Goal: Information Seeking & Learning: Learn about a topic

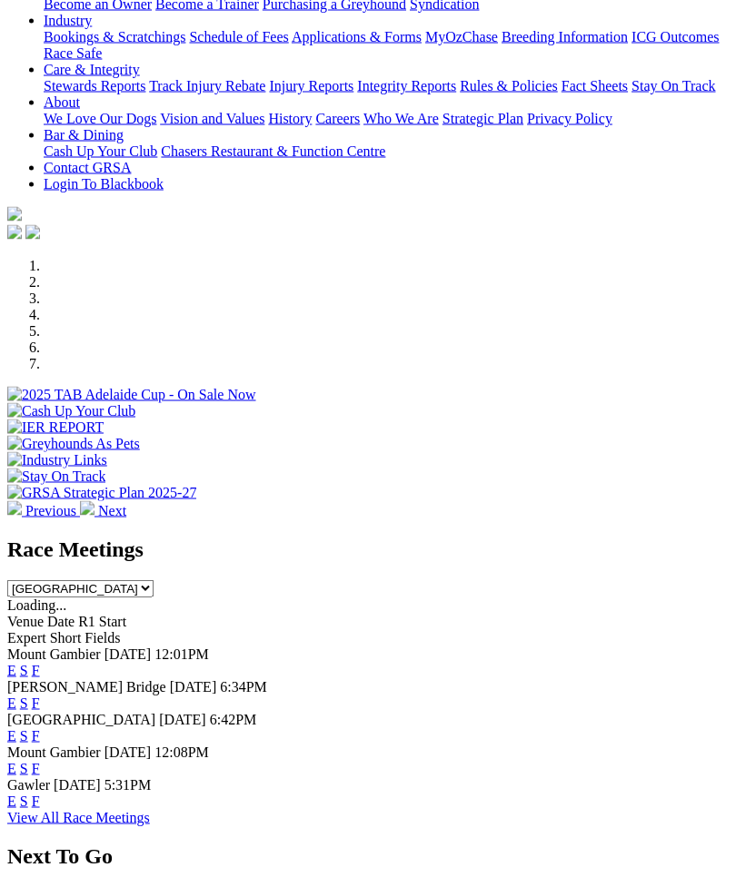
scroll to position [350, 0]
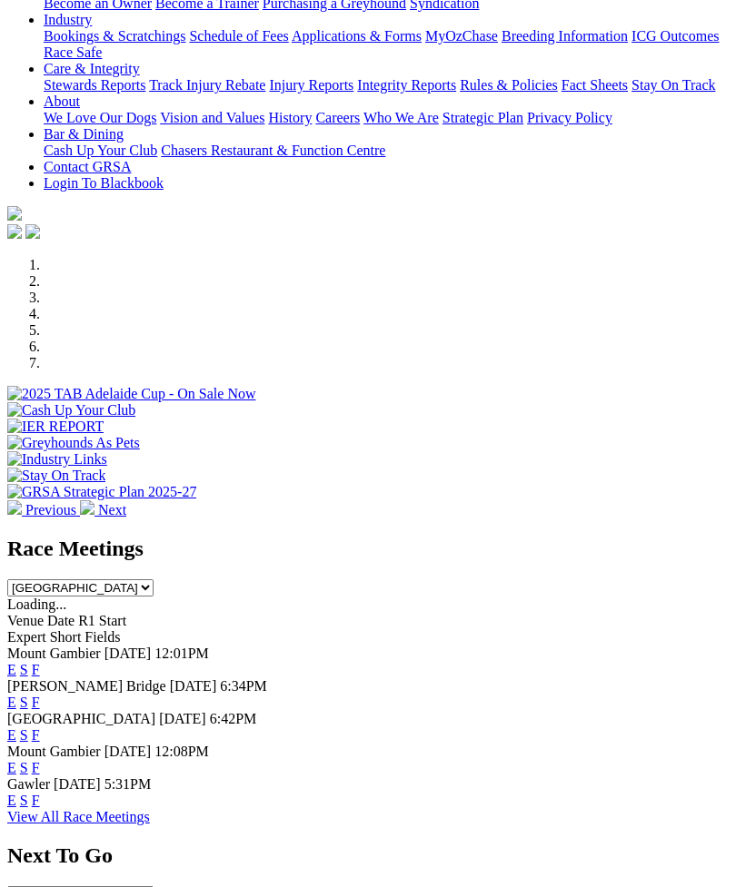
click at [40, 695] on link "F" at bounding box center [36, 702] width 8 height 15
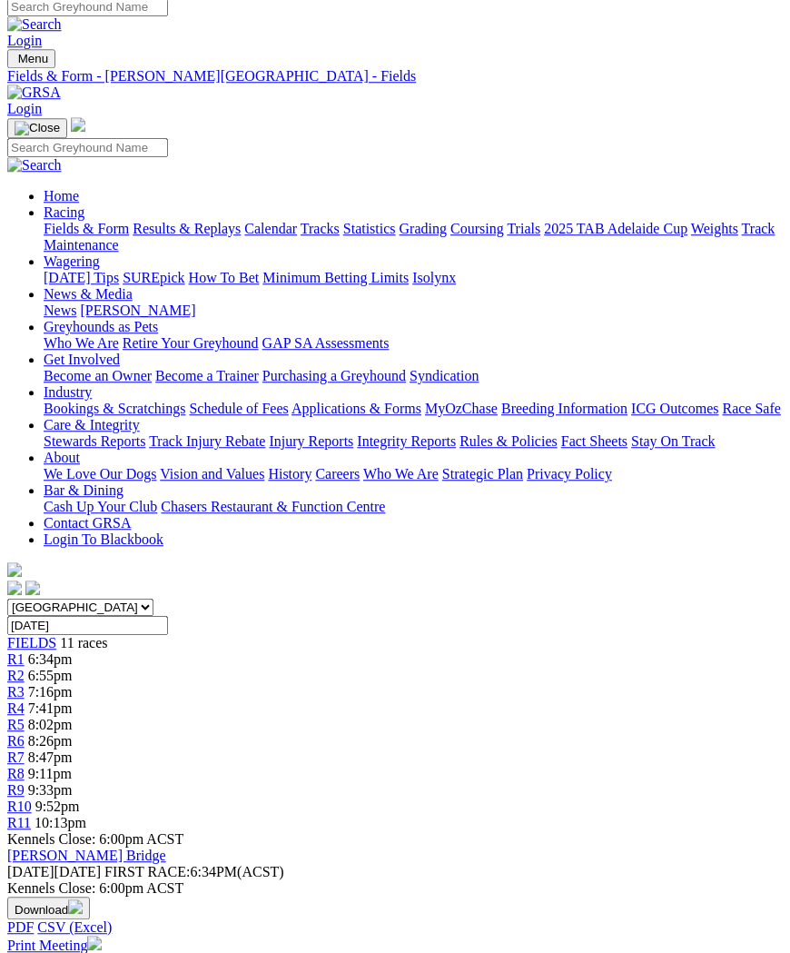
scroll to position [4, 0]
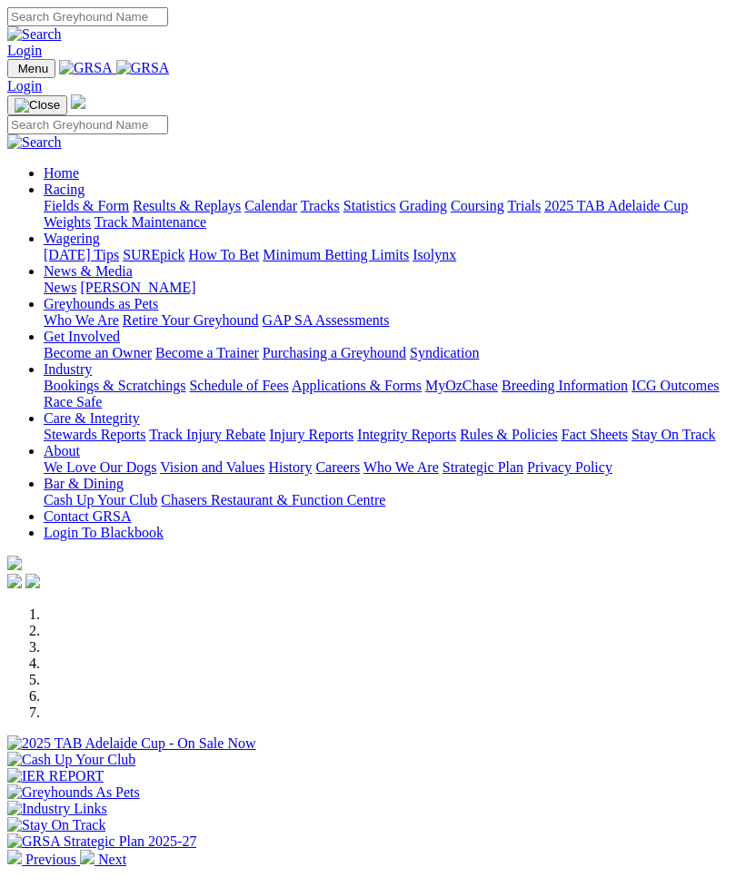
scroll to position [409, 0]
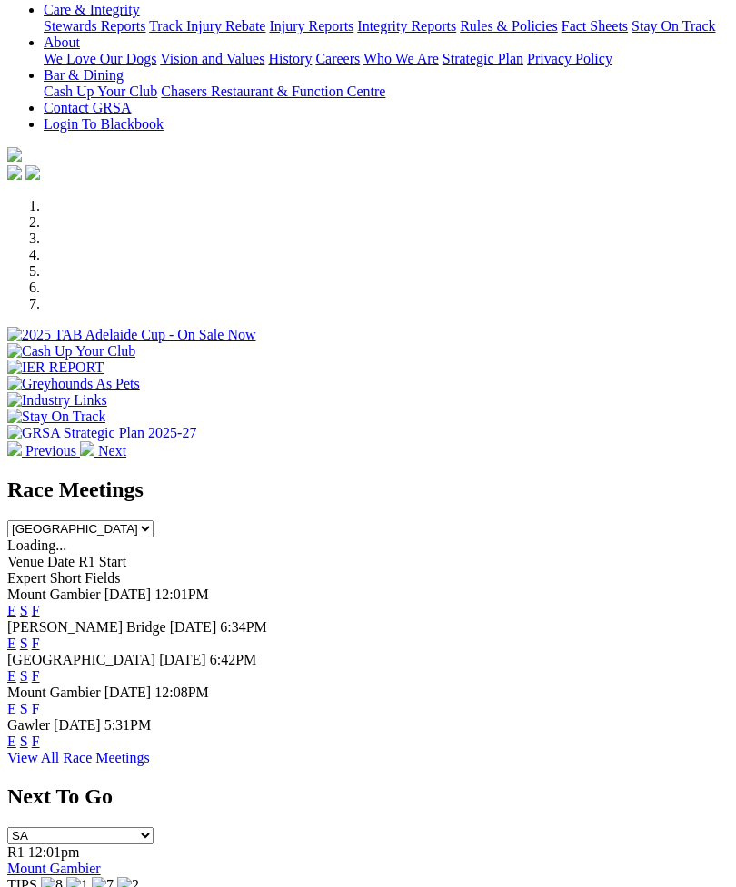
click at [40, 669] on link "F" at bounding box center [36, 676] width 8 height 15
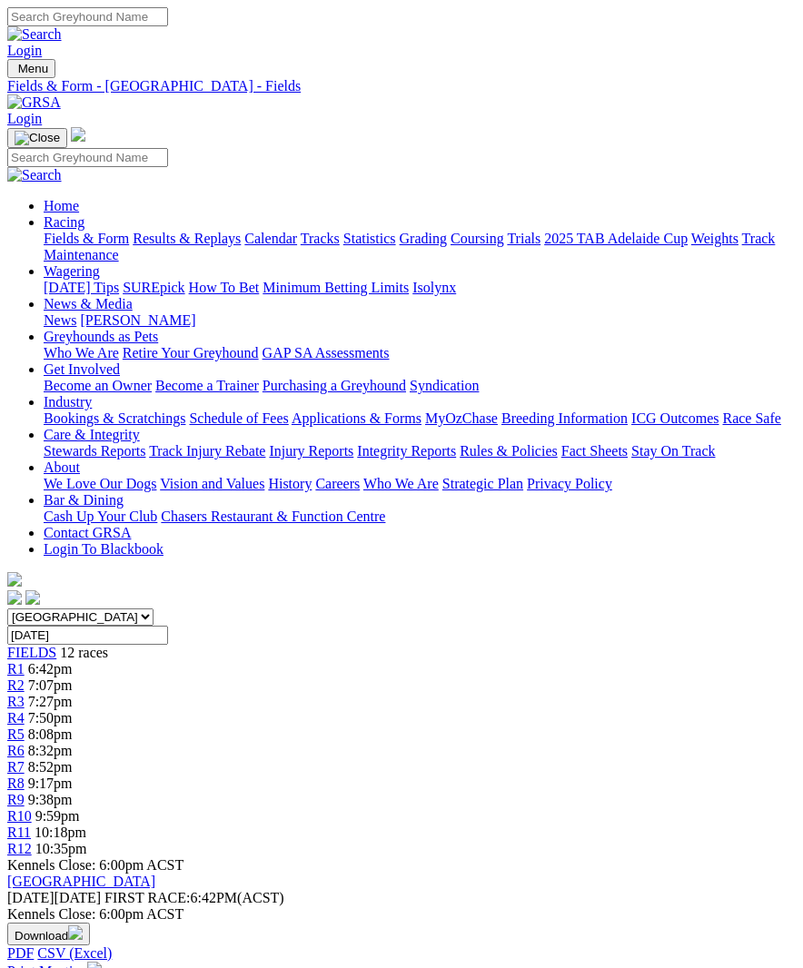
scroll to position [3, 0]
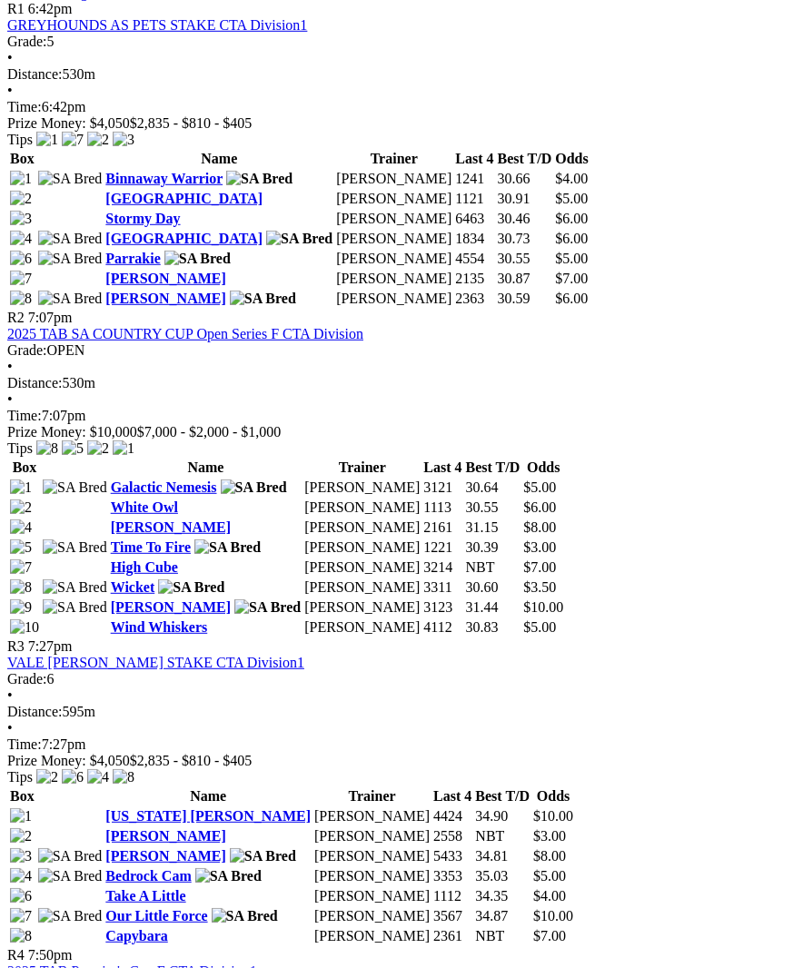
scroll to position [929, 0]
